Goal: Task Accomplishment & Management: Complete application form

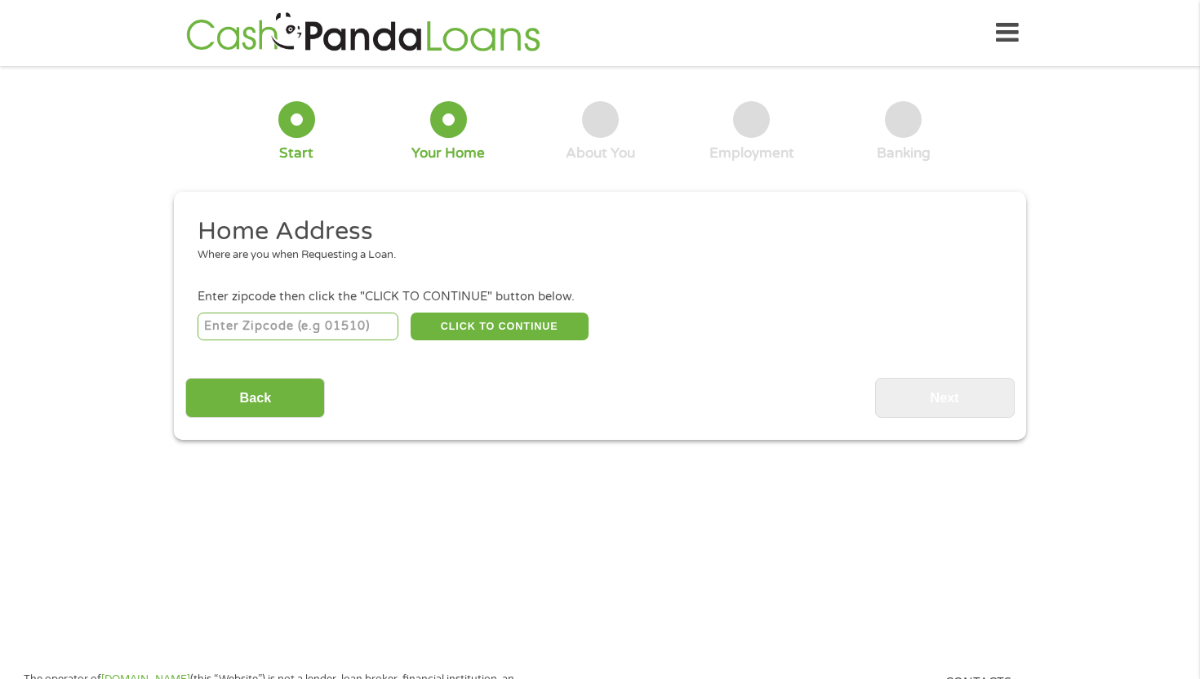
click at [293, 322] on input "number" at bounding box center [299, 327] width 202 height 28
type input "78642"
click at [499, 324] on button "CLICK TO CONTINUE" at bounding box center [500, 327] width 178 height 28
type input "78642"
type input "[GEOGRAPHIC_DATA]"
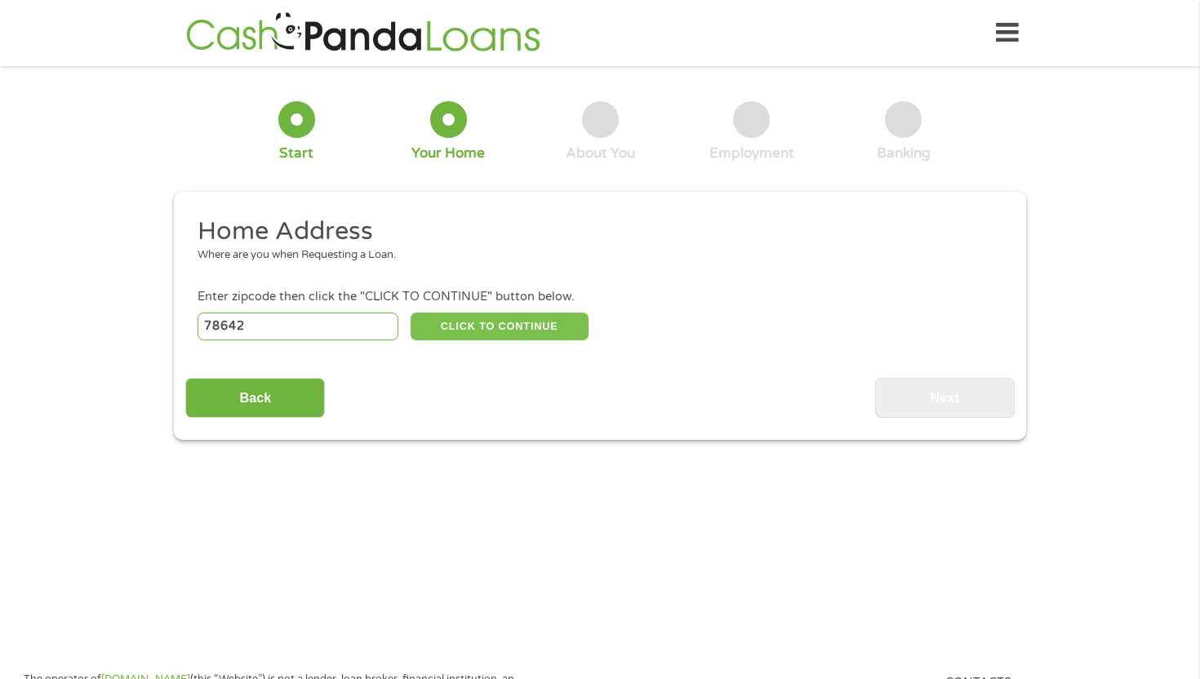
select select "[US_STATE]"
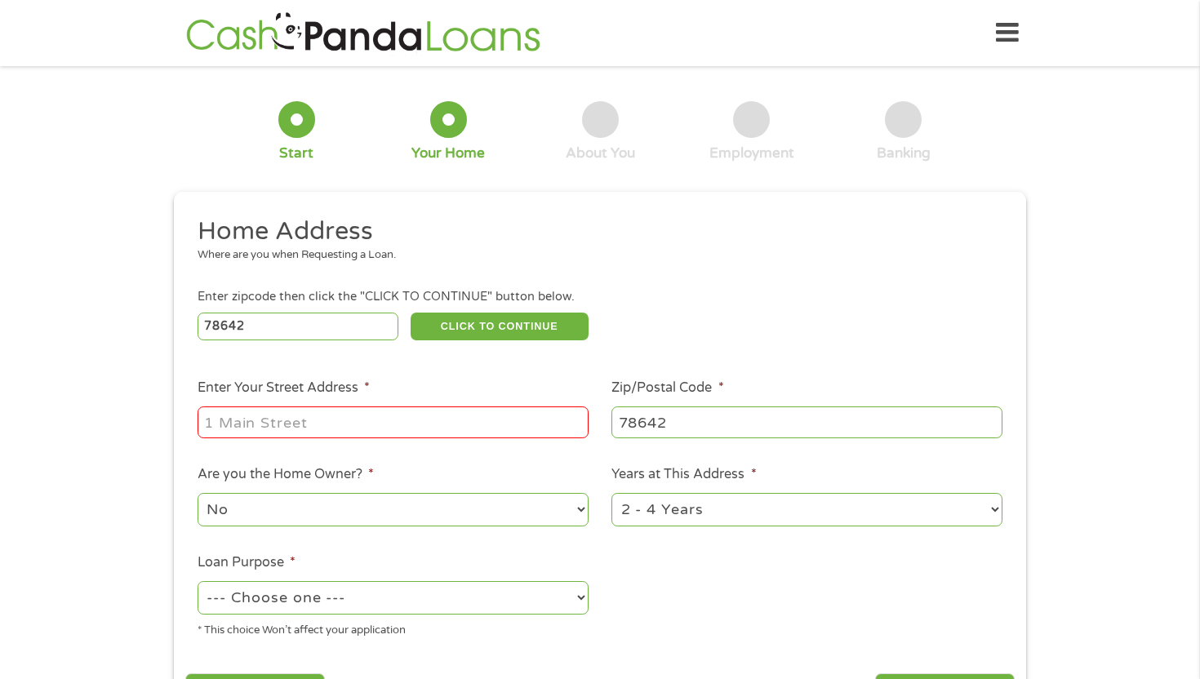
click at [368, 433] on input "Enter Your Street Address *" at bounding box center [393, 422] width 391 height 31
type input "[STREET_ADDRESS]"
click at [297, 505] on select "No Yes" at bounding box center [393, 509] width 391 height 33
select select "yes"
click at [198, 494] on select "No Yes" at bounding box center [393, 509] width 391 height 33
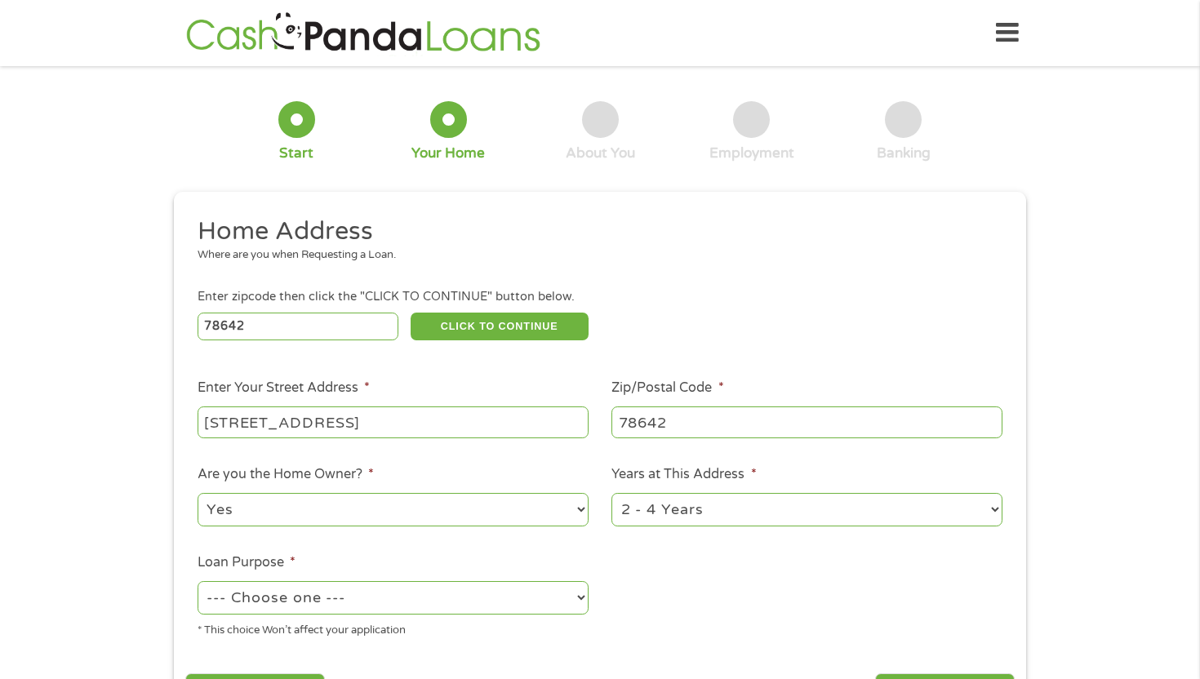
scroll to position [72, 0]
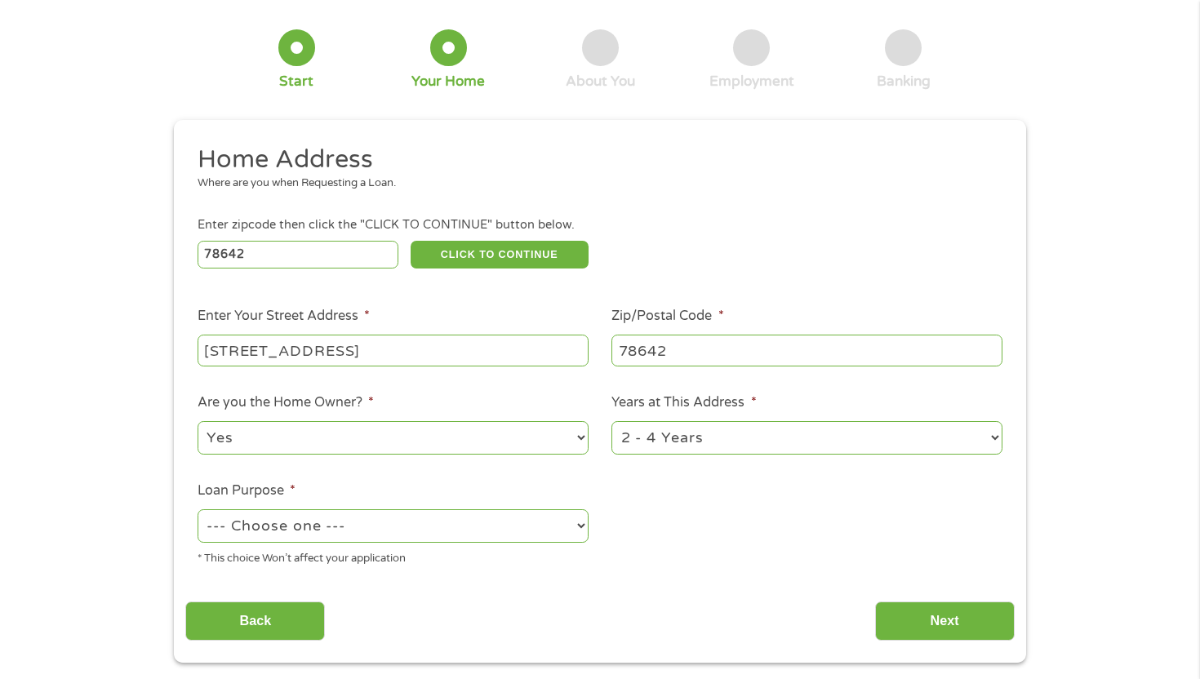
click at [361, 532] on select "--- Choose one --- Pay Bills Debt Consolidation Home Improvement Major Purchase…" at bounding box center [393, 525] width 391 height 33
select select "paybills"
click at [198, 510] on select "--- Choose one --- Pay Bills Debt Consolidation Home Improvement Major Purchase…" at bounding box center [393, 525] width 391 height 33
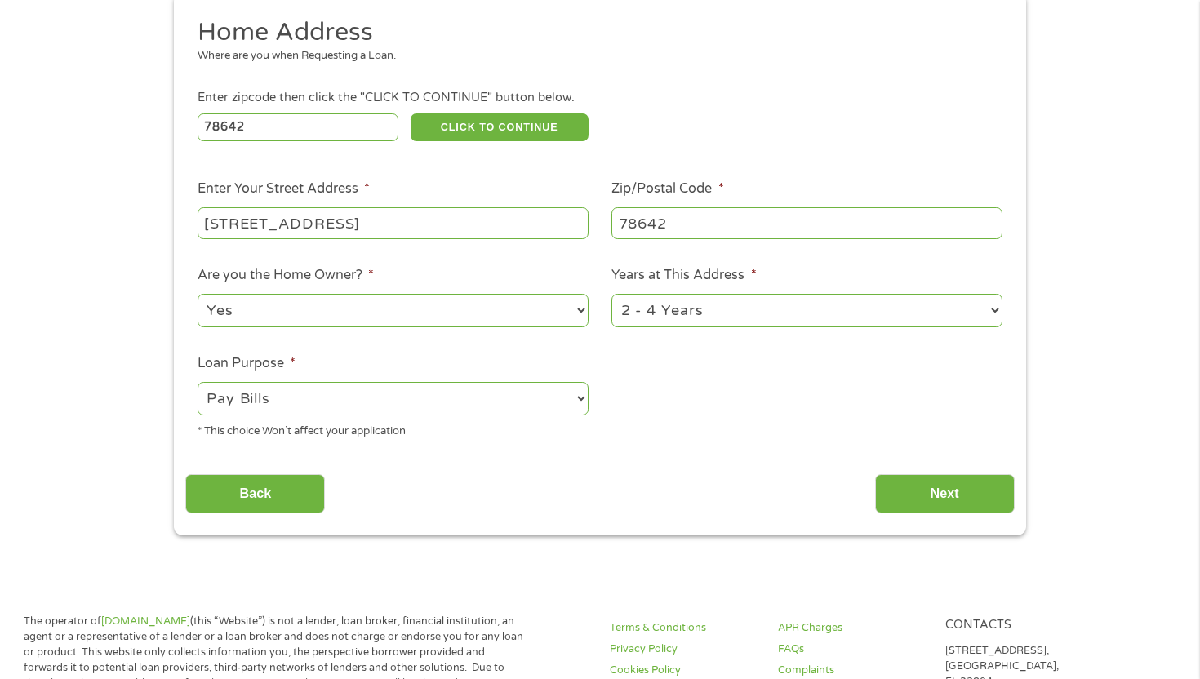
scroll to position [202, 0]
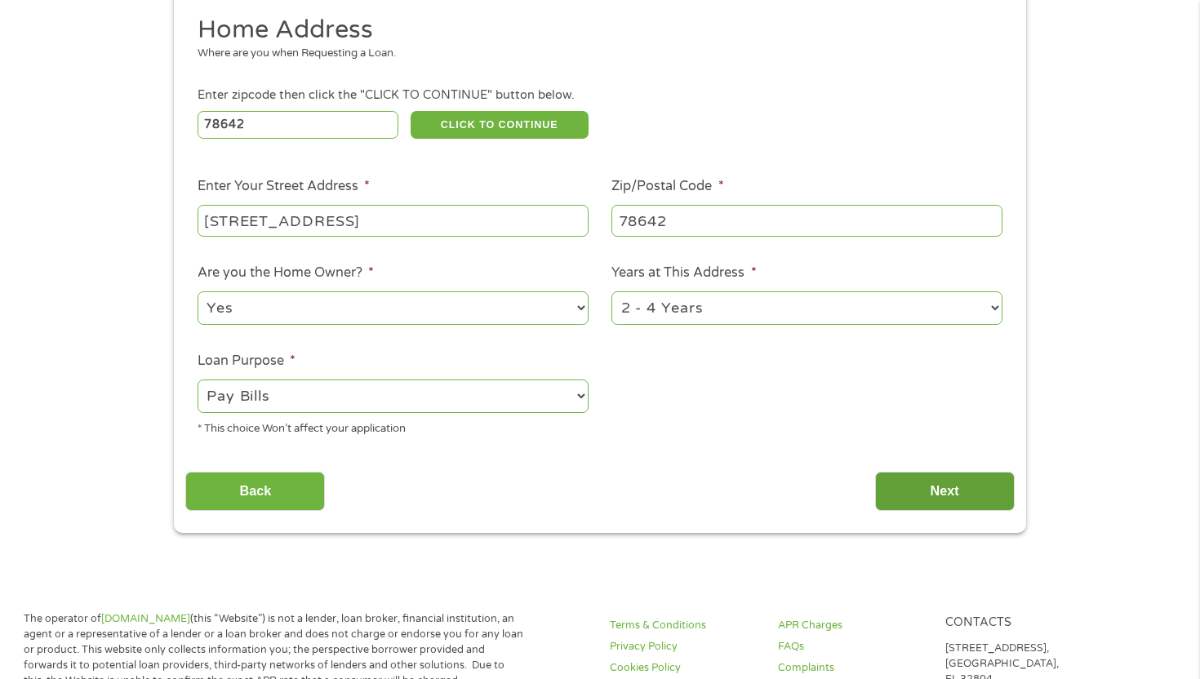
click at [943, 496] on input "Next" at bounding box center [945, 492] width 140 height 40
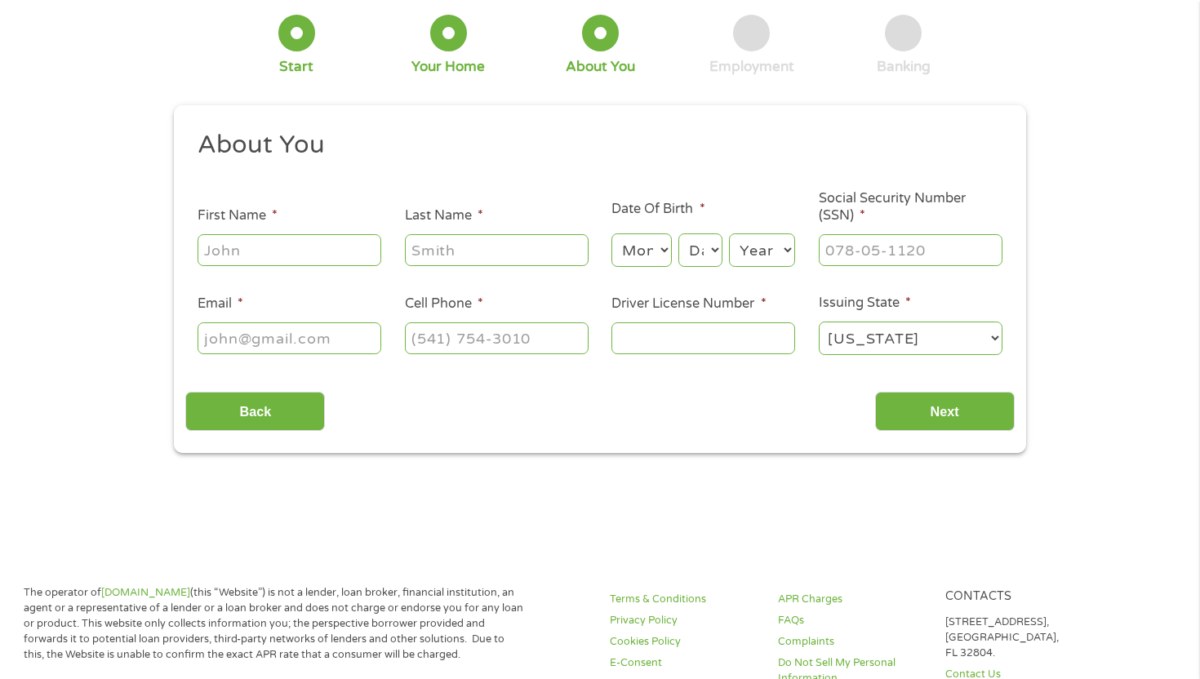
scroll to position [0, 0]
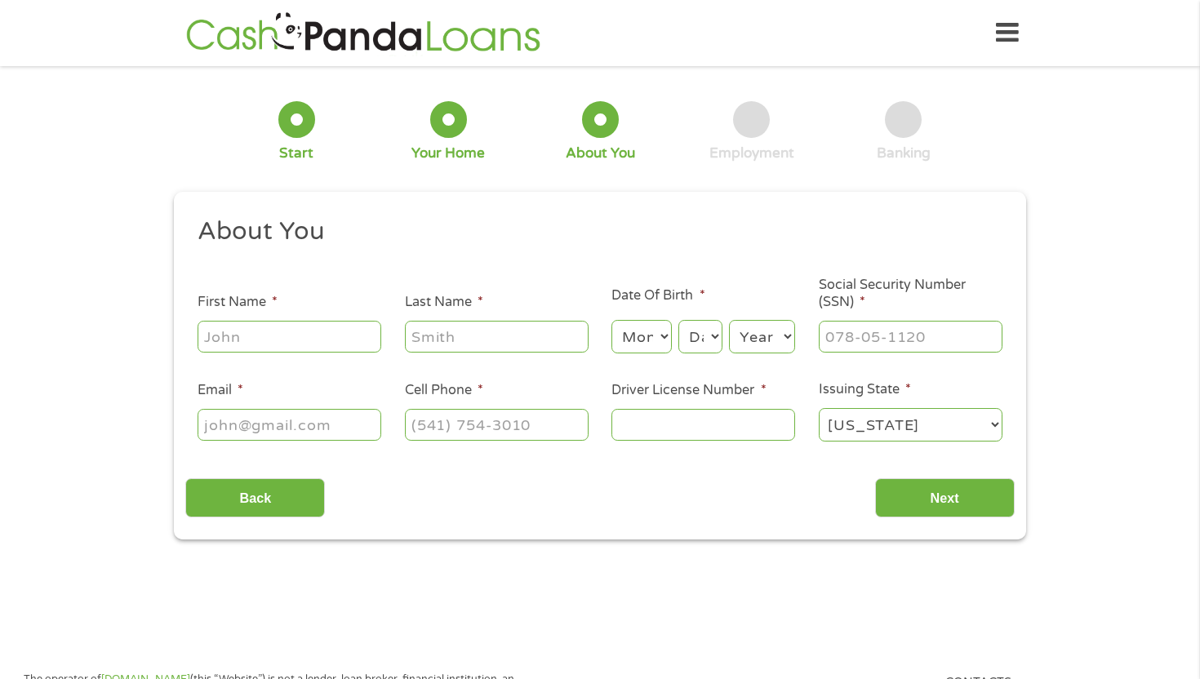
click at [269, 339] on input "First Name *" at bounding box center [290, 336] width 184 height 31
type input "[PERSON_NAME]"
click at [641, 341] on select "Month 1 2 3 4 5 6 7 8 9 10 11 12" at bounding box center [641, 336] width 60 height 33
select select "8"
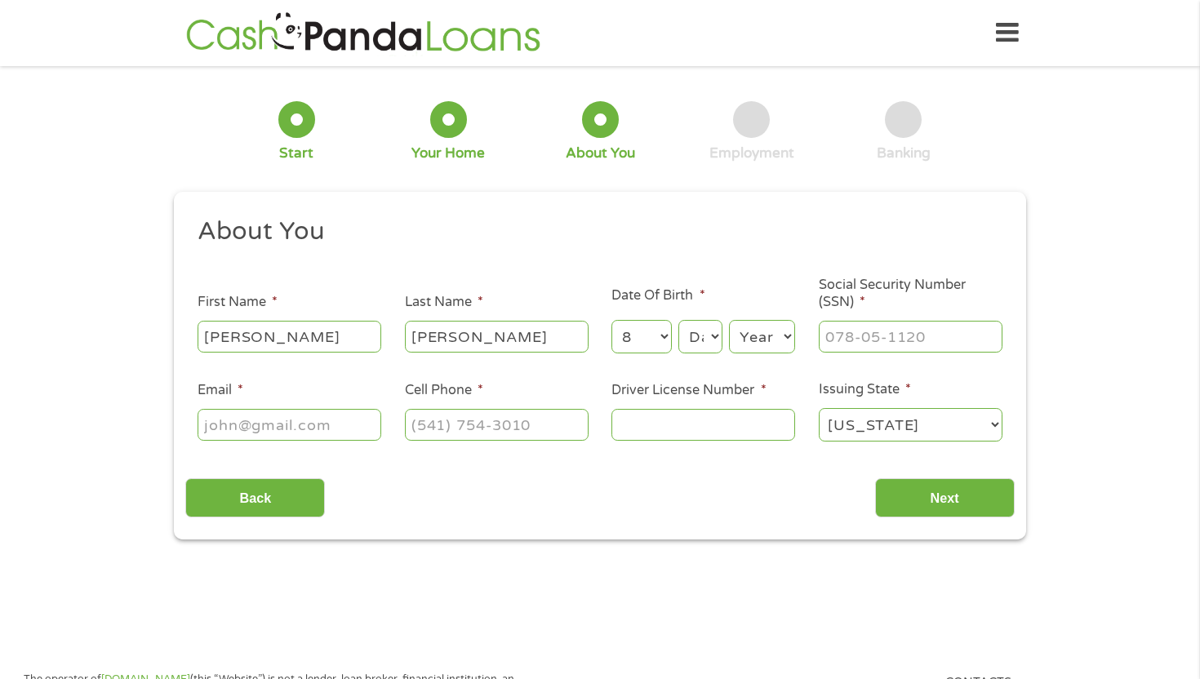
click at [611, 321] on select "Month 1 2 3 4 5 6 7 8 9 10 11 12" at bounding box center [641, 336] width 60 height 33
click at [707, 340] on select "Day 1 2 3 4 5 6 7 8 9 10 11 12 13 14 15 16 17 18 19 20 21 22 23 24 25 26 27 28 …" at bounding box center [700, 336] width 44 height 33
select select "1"
click at [678, 321] on select "Day 1 2 3 4 5 6 7 8 9 10 11 12 13 14 15 16 17 18 19 20 21 22 23 24 25 26 27 28 …" at bounding box center [700, 336] width 44 height 33
click at [777, 325] on select "Year [DATE] 2006 2005 2004 2003 2002 2001 2000 1999 1998 1997 1996 1995 1994 19…" at bounding box center [762, 336] width 66 height 33
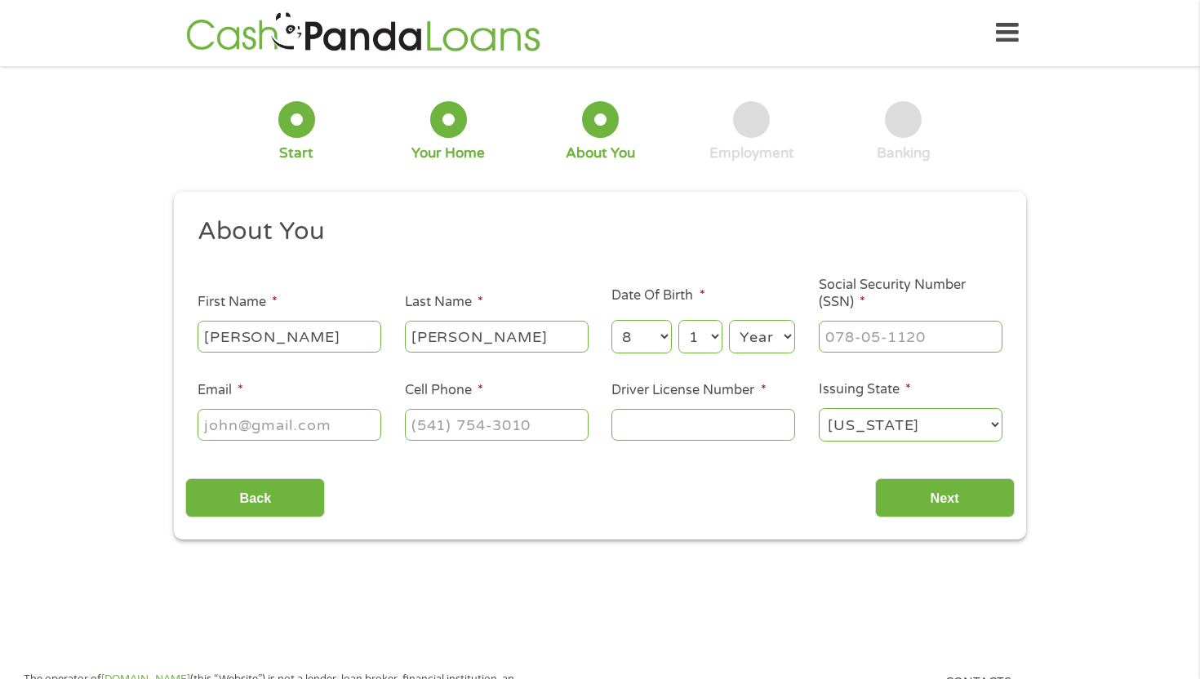
select select "1995"
click at [729, 321] on select "Year [DATE] 2006 2005 2004 2003 2002 2001 2000 1999 1998 1997 1996 1995 1994 19…" at bounding box center [762, 336] width 66 height 33
type input "___-__-____"
click at [884, 352] on input "___-__-____" at bounding box center [911, 336] width 184 height 31
type input "___-__-____"
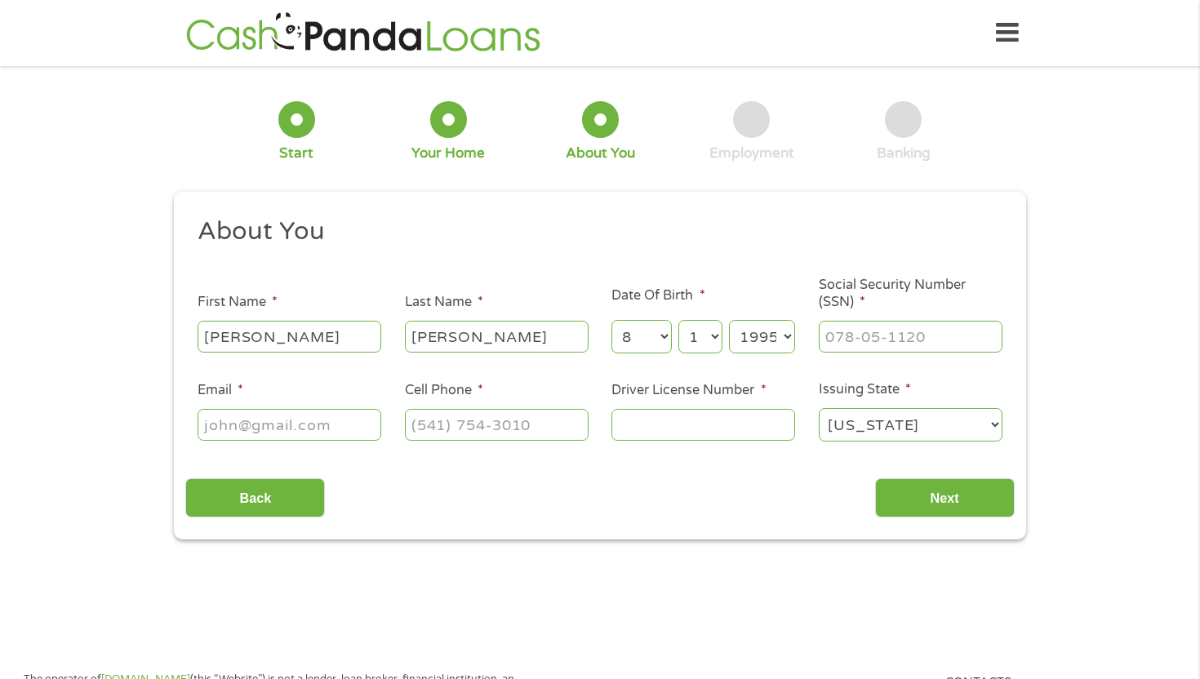
type input "___-__-____"
